Goal: Task Accomplishment & Management: Complete application form

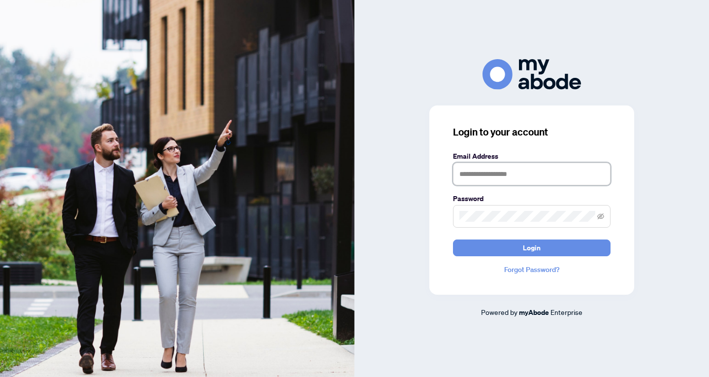
click at [464, 174] on input "text" at bounding box center [532, 173] width 158 height 23
type input "**********"
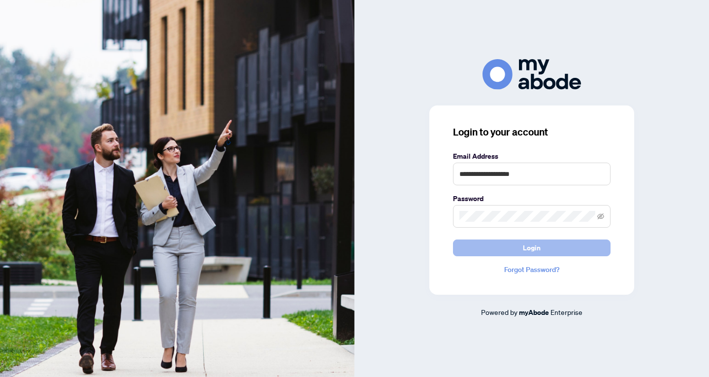
click at [529, 247] on span "Login" at bounding box center [532, 248] width 18 height 16
click at [602, 215] on icon "eye-invisible" at bounding box center [600, 216] width 7 height 6
click at [514, 249] on button "Login" at bounding box center [532, 247] width 158 height 17
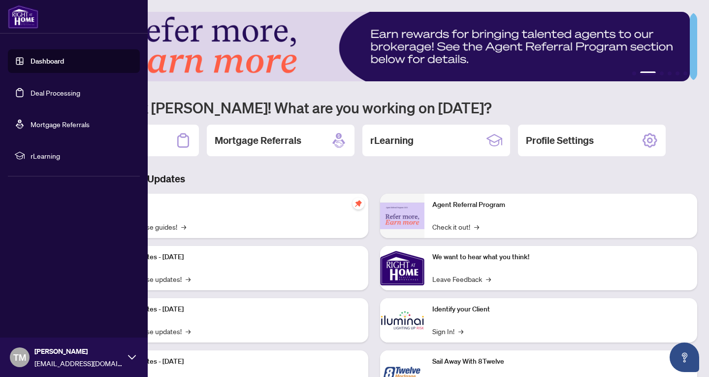
click at [48, 95] on link "Deal Processing" at bounding box center [56, 92] width 50 height 9
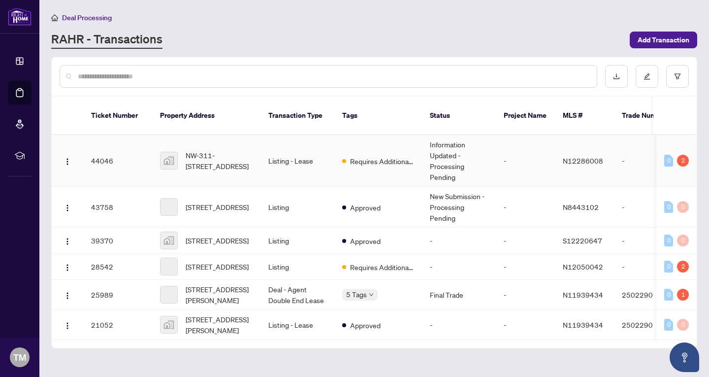
click at [588, 156] on span "N12286008" at bounding box center [583, 160] width 40 height 9
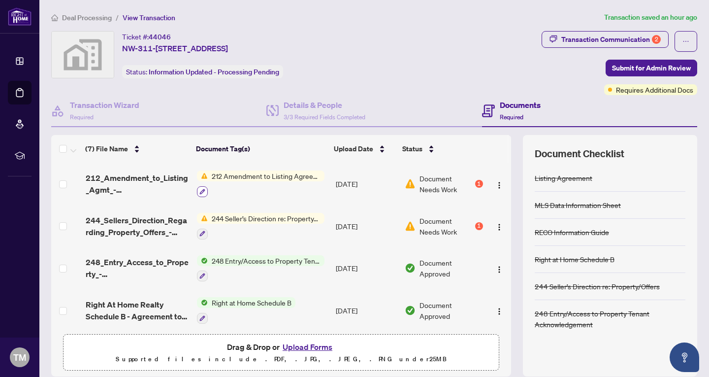
click at [199, 190] on icon "button" at bounding box center [201, 191] width 5 height 5
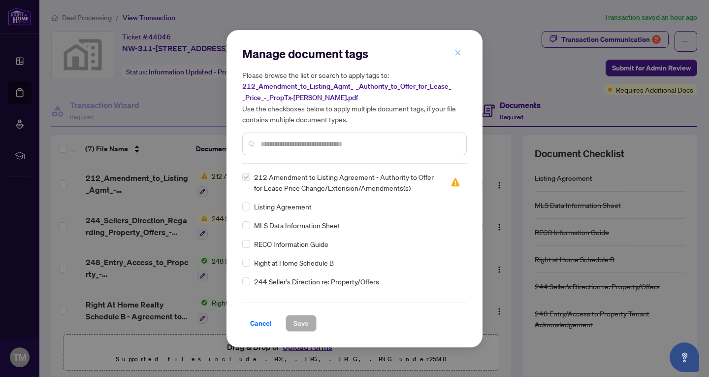
click at [460, 51] on icon "close" at bounding box center [457, 52] width 7 height 7
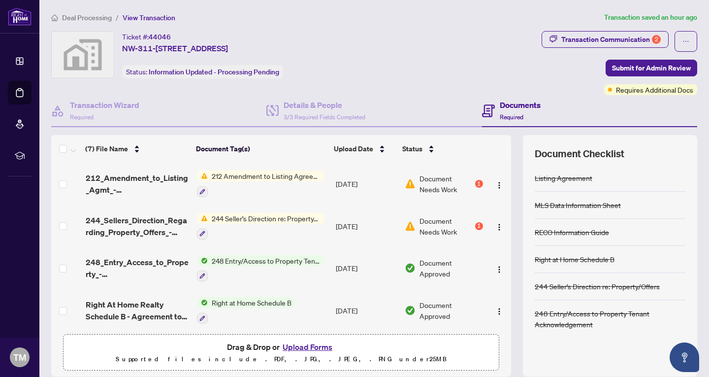
click at [309, 345] on button "Upload Forms" at bounding box center [308, 346] width 56 height 13
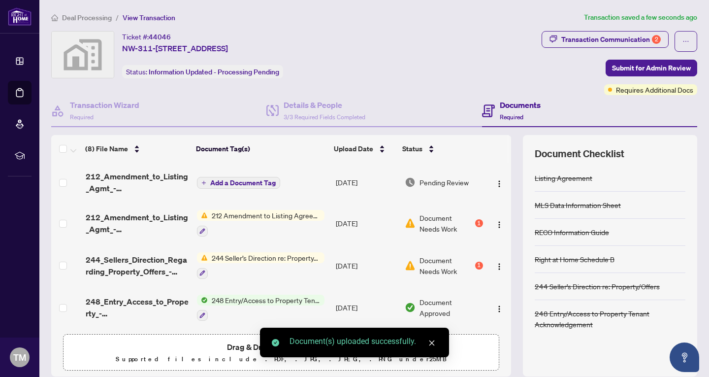
click at [261, 180] on span "Add a Document Tag" at bounding box center [242, 182] width 65 height 7
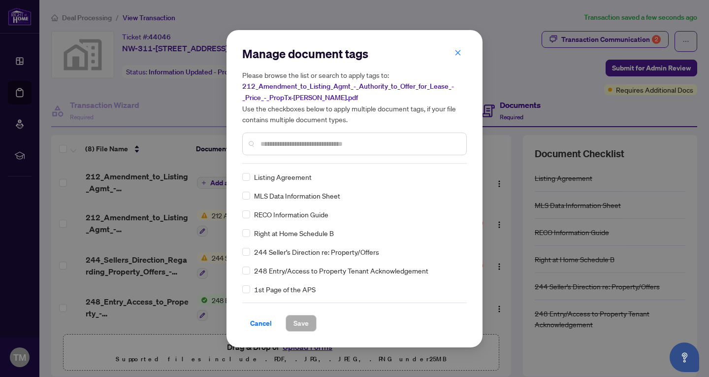
click at [296, 145] on input "text" at bounding box center [359, 143] width 198 height 11
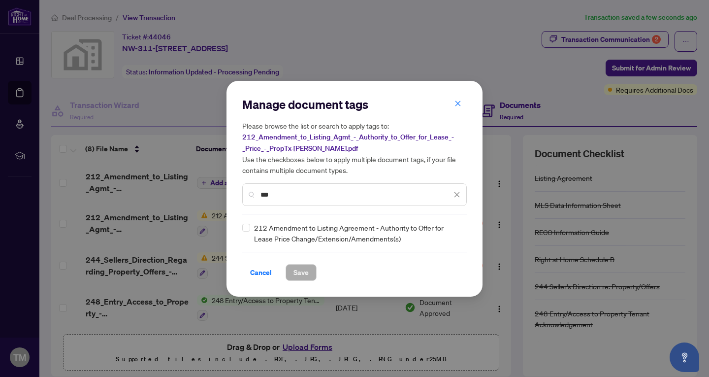
type input "***"
click at [297, 273] on span "Save" at bounding box center [300, 272] width 15 height 16
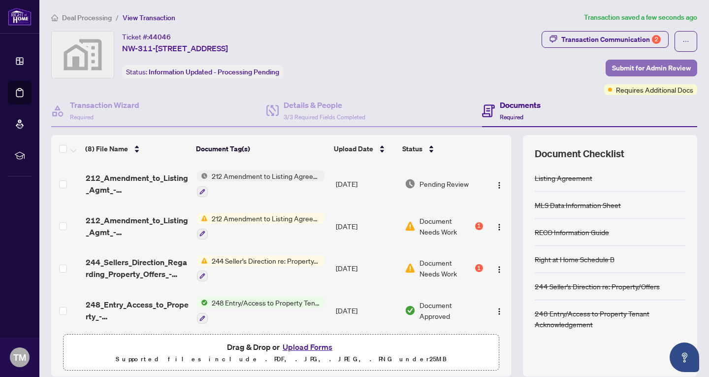
click at [615, 68] on span "Submit for Admin Review" at bounding box center [651, 68] width 79 height 16
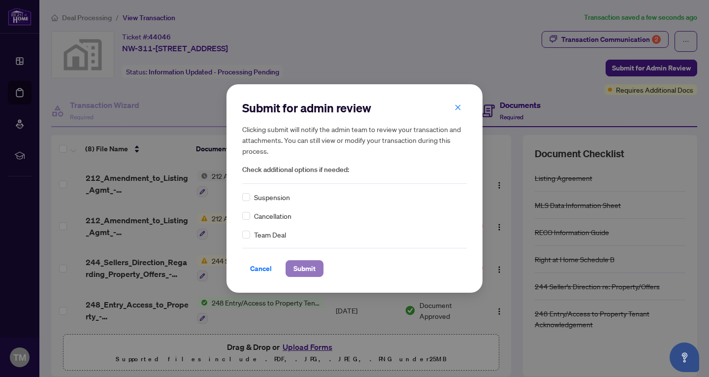
click at [313, 265] on span "Submit" at bounding box center [304, 268] width 22 height 16
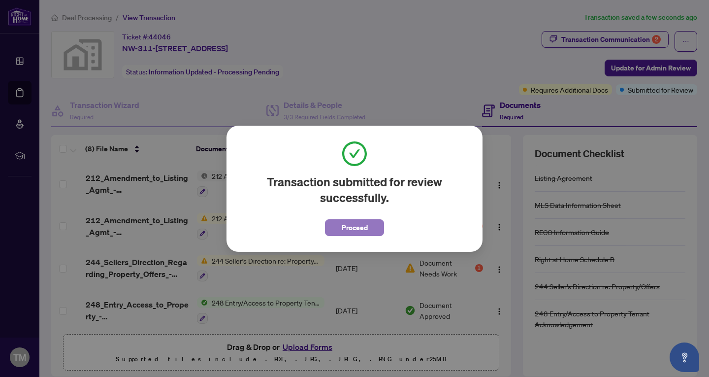
click at [362, 223] on span "Proceed" at bounding box center [355, 228] width 26 height 16
